Goal: Navigation & Orientation: Find specific page/section

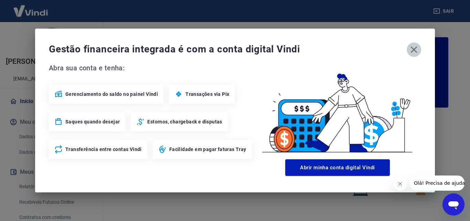
click at [414, 48] on icon "button" at bounding box center [414, 49] width 11 height 11
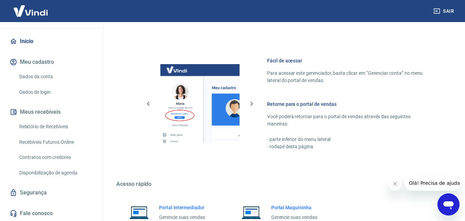
scroll to position [416, 0]
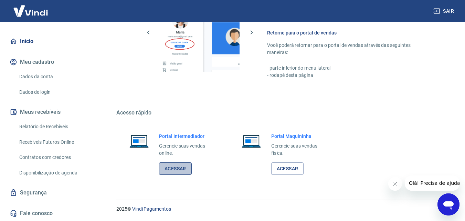
click at [176, 166] on link "Acessar" at bounding box center [175, 168] width 33 height 13
click at [178, 165] on link "Acessar" at bounding box center [175, 168] width 33 height 13
